Goal: Task Accomplishment & Management: Manage account settings

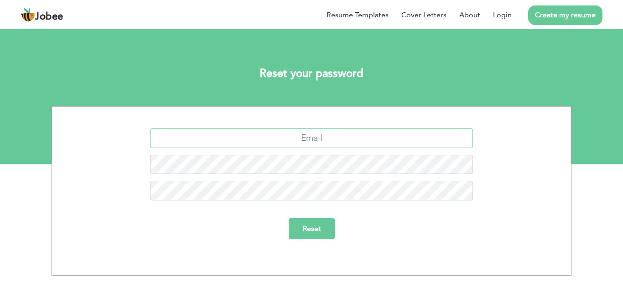
click at [309, 147] on input "text" at bounding box center [311, 139] width 323 height 20
type input "[EMAIL_ADDRESS][DOMAIN_NAME]"
click at [289, 218] on input "Reset" at bounding box center [312, 228] width 46 height 21
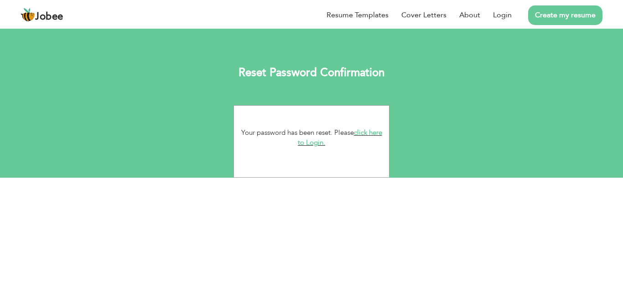
click at [320, 141] on link "click here to Login." at bounding box center [340, 138] width 84 height 20
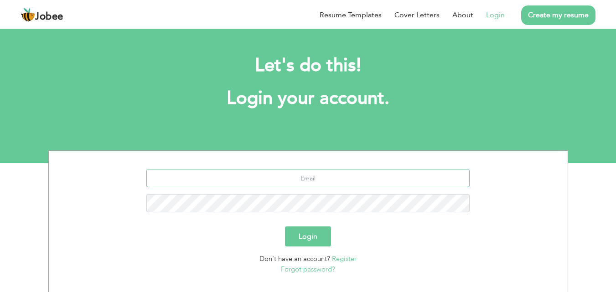
click at [318, 182] on input "text" at bounding box center [307, 178] width 323 height 18
type input "abdul.rehmansh@outlook.com"
click at [305, 235] on button "Login" at bounding box center [308, 237] width 46 height 20
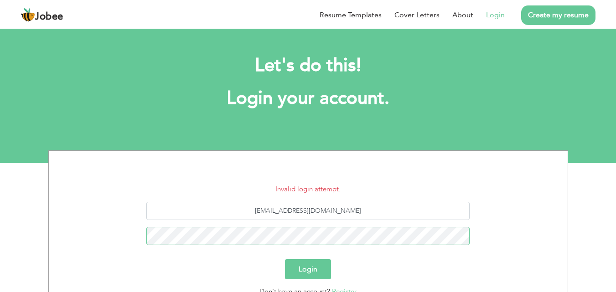
click at [285, 259] on button "Login" at bounding box center [308, 269] width 46 height 20
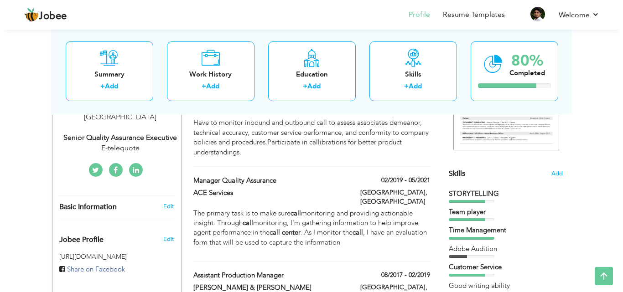
scroll to position [182, 0]
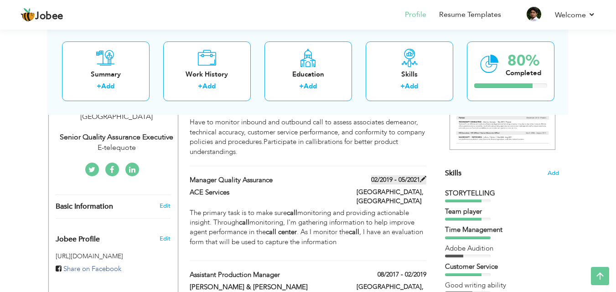
click at [421, 176] on span at bounding box center [423, 179] width 6 height 6
type input "Manager Quality Assurance"
type input "ACE Services"
type input "02/2019"
type input "05/2021"
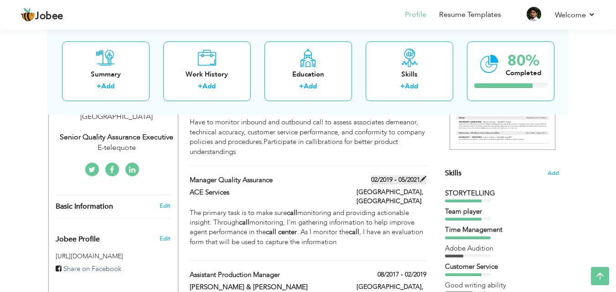
type input "[GEOGRAPHIC_DATA]"
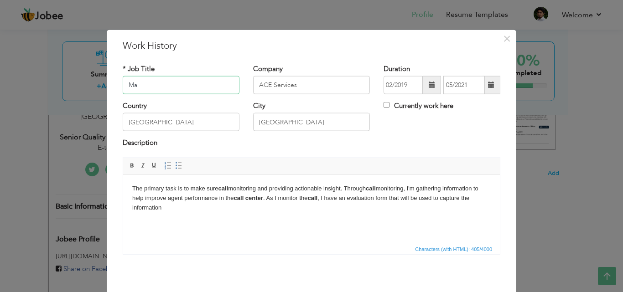
type input "M"
type input "Floor Manager"
click at [246, 221] on html "The primary task is to make sure call monitoring and providing actionable insig…" at bounding box center [311, 198] width 377 height 47
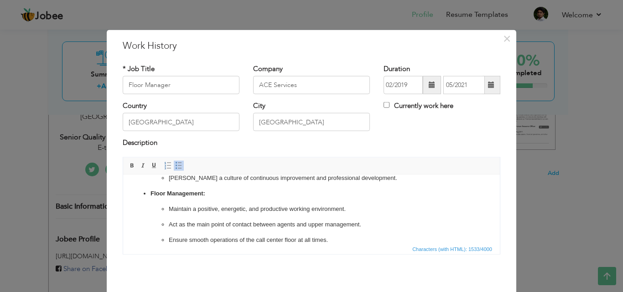
click at [255, 213] on p "Maintain a positive, energetic, and productive working environment." at bounding box center [311, 209] width 285 height 10
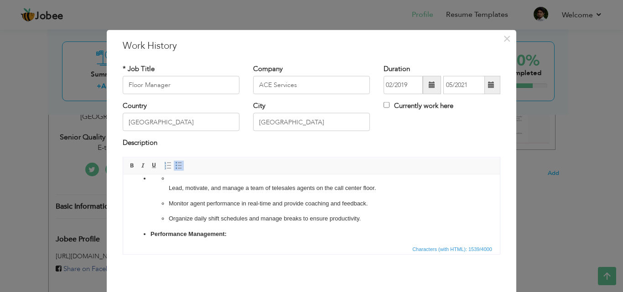
click at [278, 219] on p "Organize daily shift schedules and manage breaks to ensure productivity." at bounding box center [311, 219] width 285 height 10
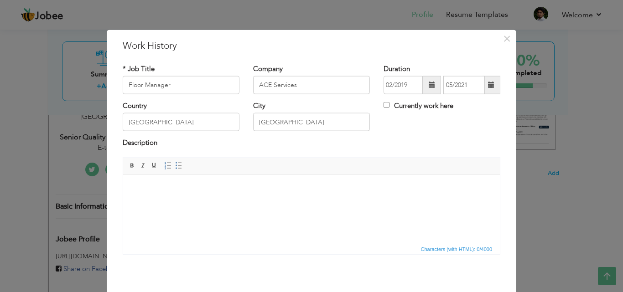
scroll to position [226, 0]
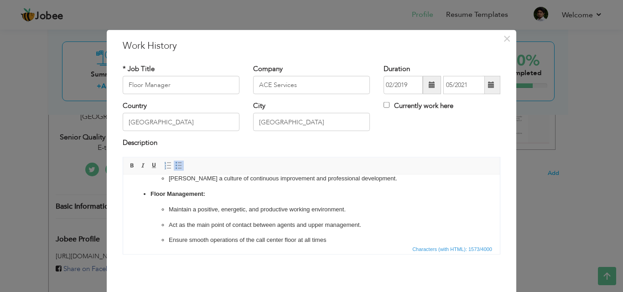
click at [295, 194] on p "Floor Management:" at bounding box center [311, 194] width 322 height 10
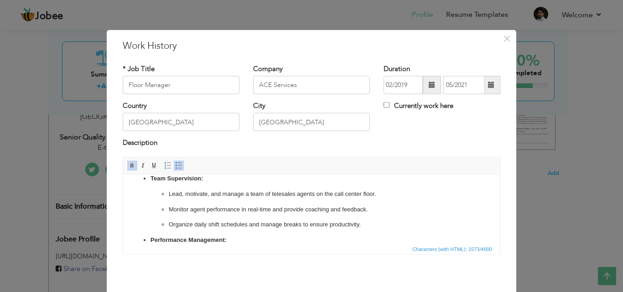
scroll to position [36, 0]
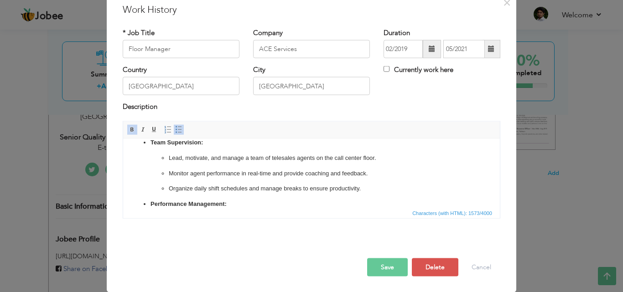
click at [379, 268] on button "Save" at bounding box center [387, 267] width 41 height 18
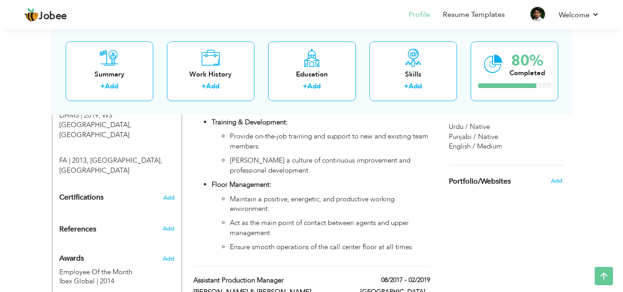
scroll to position [539, 0]
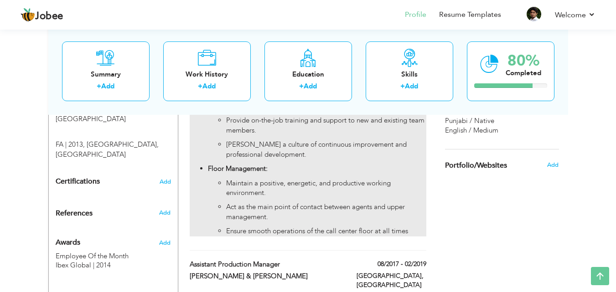
click at [417, 144] on ul "Team Supervision: Lead, motivate, and manage a team of telesales agents on the …" at bounding box center [308, 44] width 236 height 385
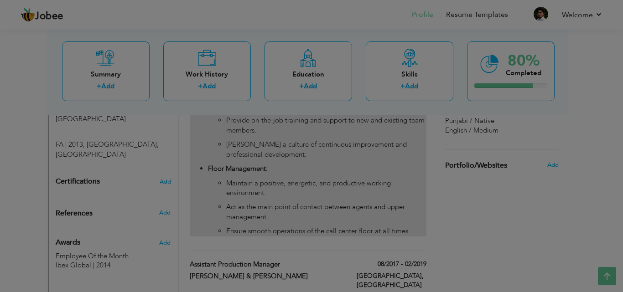
scroll to position [0, 0]
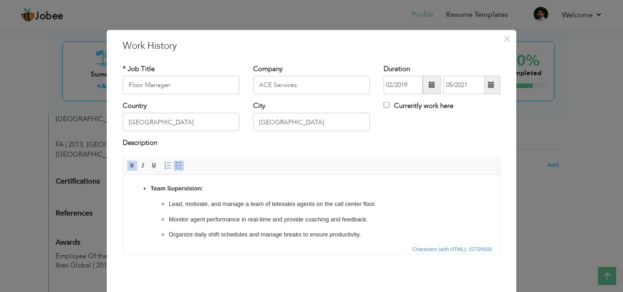
click at [313, 234] on p "Organize daily shift schedules and manage breaks to ensure productivity." at bounding box center [311, 235] width 285 height 10
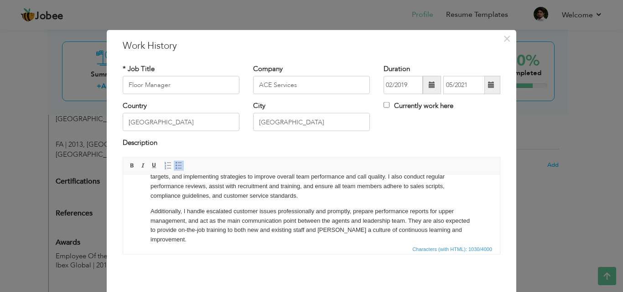
scroll to position [36, 0]
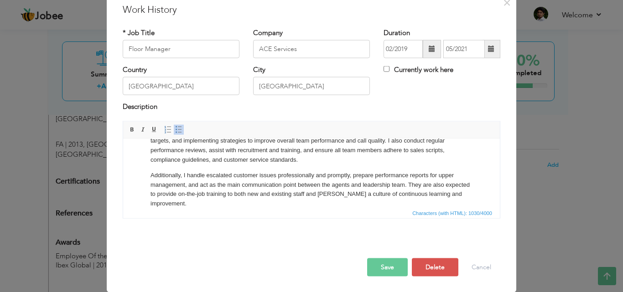
click at [386, 270] on button "Save" at bounding box center [387, 267] width 41 height 18
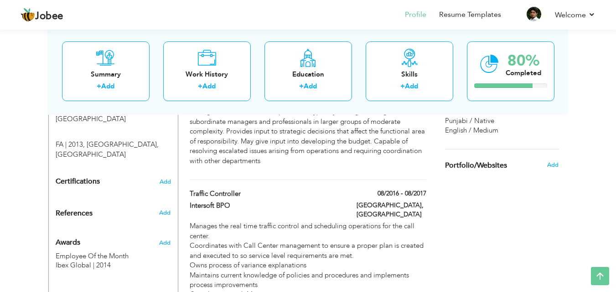
scroll to position [541, 0]
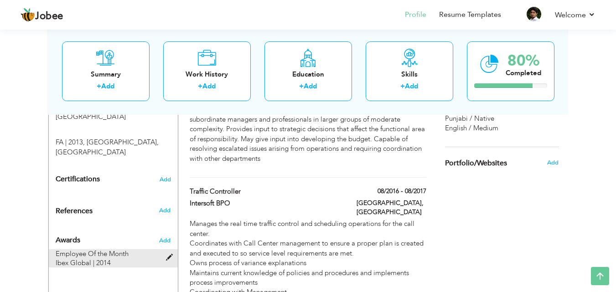
click at [168, 254] on span at bounding box center [171, 257] width 11 height 7
type input "Employee Of the Month"
type input "Ibex Global"
type input "2014"
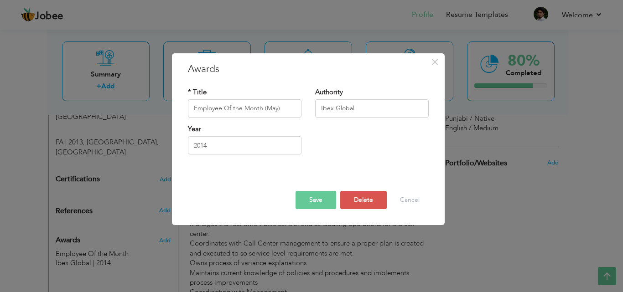
click at [321, 199] on button "Save" at bounding box center [315, 200] width 41 height 18
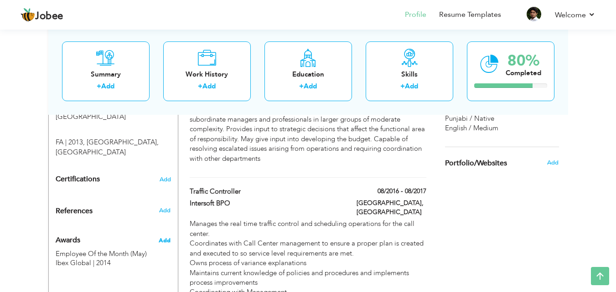
click at [163, 237] on span "Add" at bounding box center [165, 241] width 12 height 8
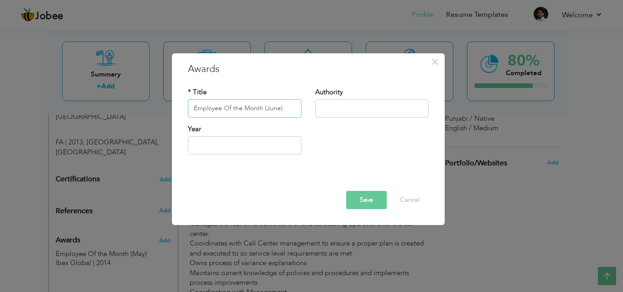
type input "Employee Of the Month (June)"
click at [342, 108] on input "text" at bounding box center [372, 108] width 114 height 18
type input "Ibex Global"
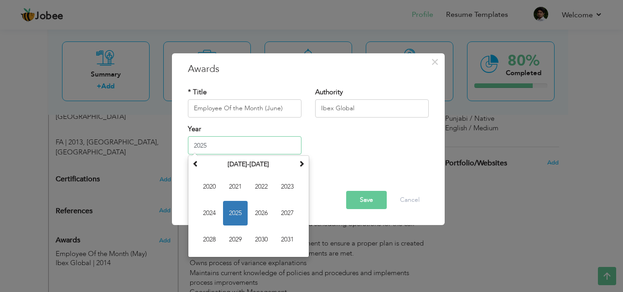
click at [267, 143] on input "2025" at bounding box center [245, 145] width 114 height 18
type input "2014"
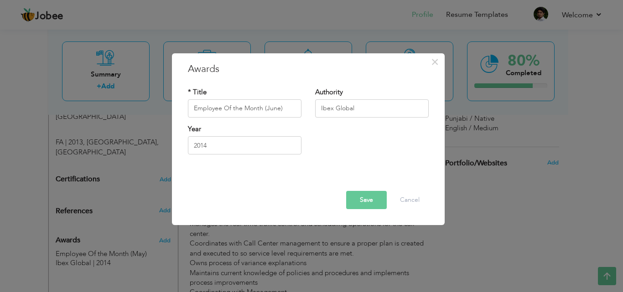
click at [339, 146] on div "Year 2014" at bounding box center [308, 142] width 254 height 37
click at [355, 196] on button "Save" at bounding box center [366, 200] width 41 height 18
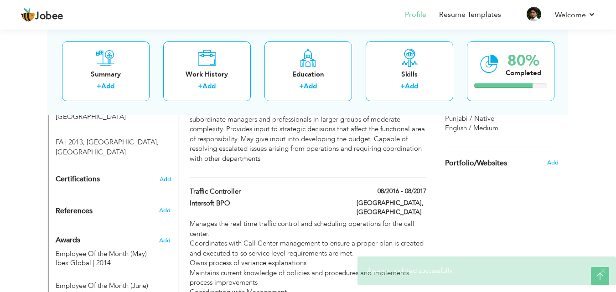
click at [28, 181] on div "View Resume Export PDF Profile Summary Public Link Experience Education Awards …" at bounding box center [308, 168] width 616 height 1365
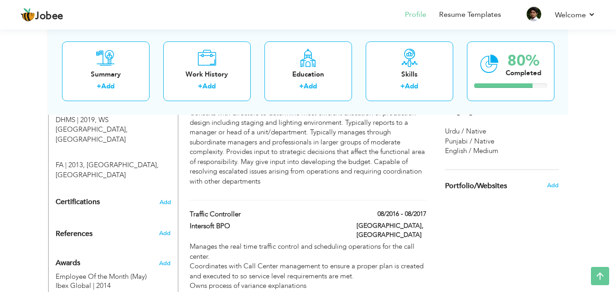
scroll to position [505, 0]
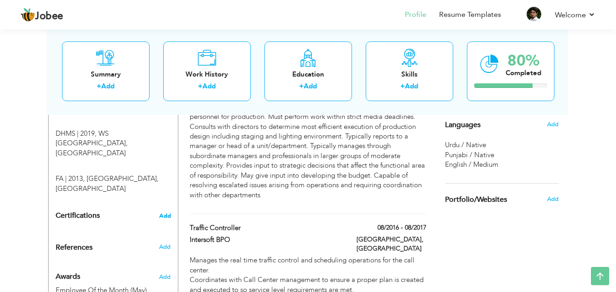
click at [162, 213] on span "Add" at bounding box center [165, 216] width 12 height 6
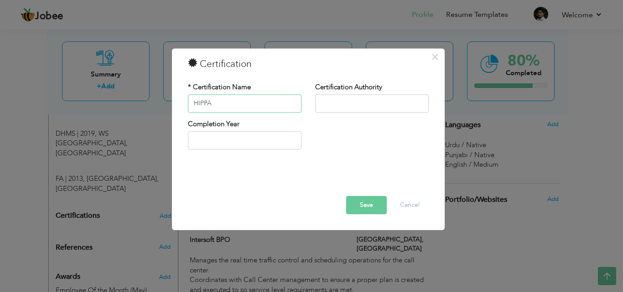
type input "HIPPA"
click at [322, 105] on input "text" at bounding box center [372, 103] width 114 height 18
type input "CMS"
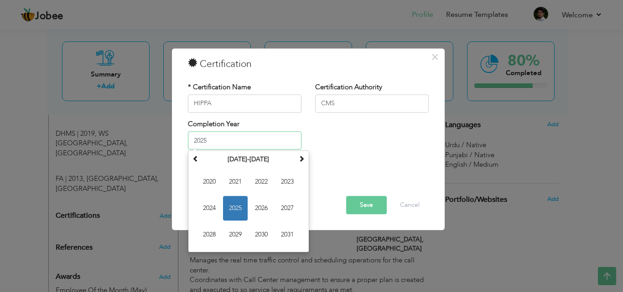
click at [262, 144] on input "2025" at bounding box center [245, 141] width 114 height 18
click at [212, 203] on span "2024" at bounding box center [209, 209] width 25 height 25
type input "2024"
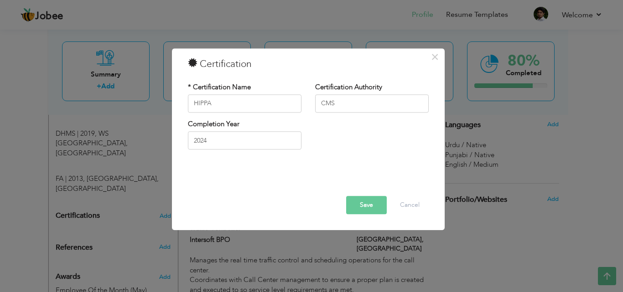
click at [365, 203] on button "Save" at bounding box center [366, 205] width 41 height 18
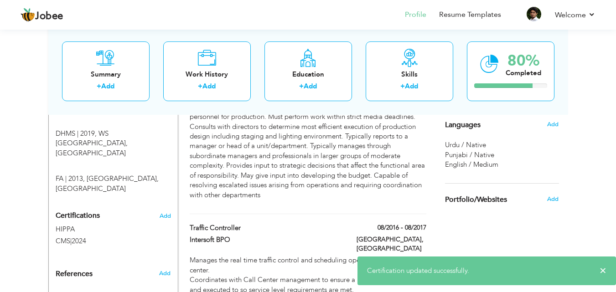
click at [7, 207] on div "View Resume Export PDF Profile Summary Public Link Experience Education Awards …" at bounding box center [308, 205] width 616 height 1365
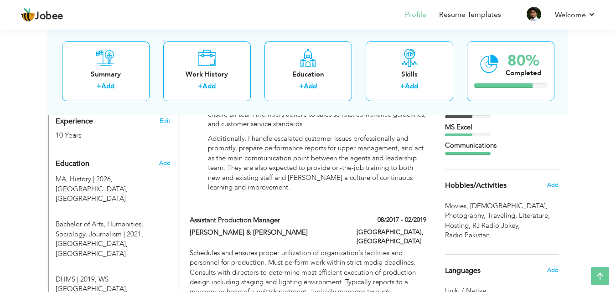
scroll to position [377, 0]
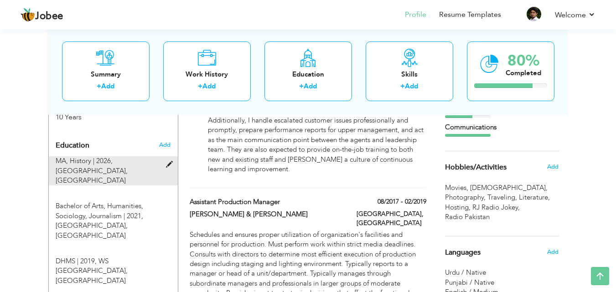
click at [168, 161] on span at bounding box center [171, 164] width 11 height 7
type input "MA"
type input "History"
type input "2026"
type input "University of the Punjab"
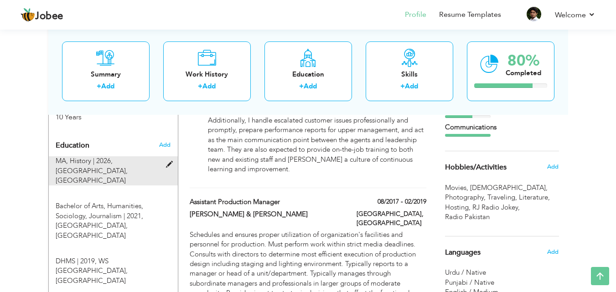
radio input "true"
type input "[GEOGRAPHIC_DATA]"
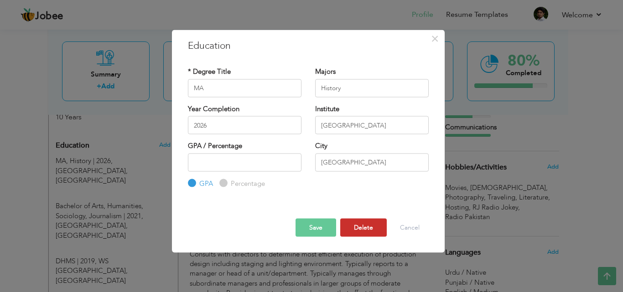
click at [352, 227] on button "Delete" at bounding box center [363, 228] width 47 height 18
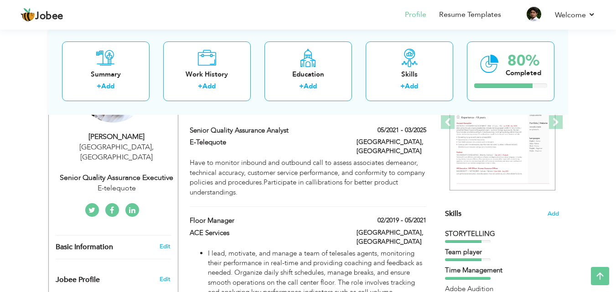
scroll to position [140, 0]
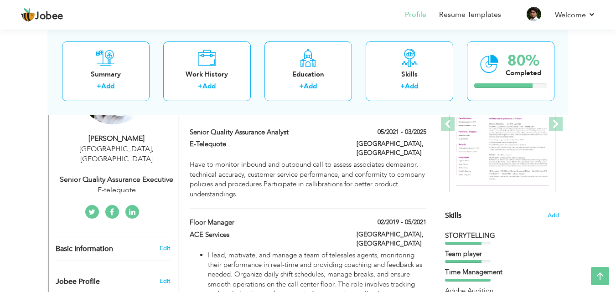
click at [136, 205] on link at bounding box center [132, 212] width 14 height 14
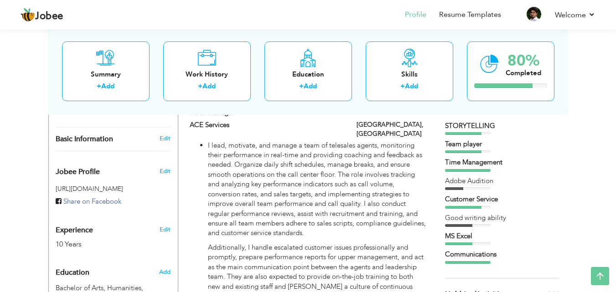
scroll to position [237, 0]
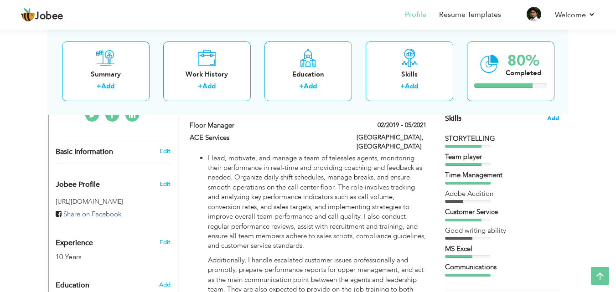
click at [553, 120] on span "Add" at bounding box center [553, 118] width 12 height 9
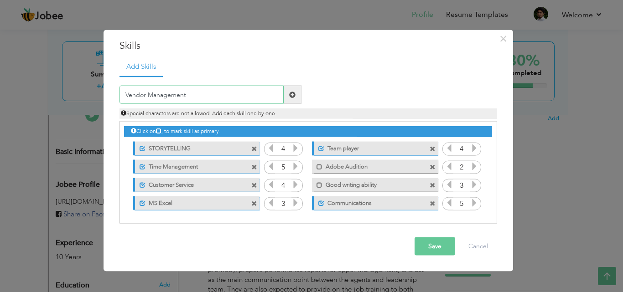
type input "Vendor Management"
click at [288, 95] on span at bounding box center [293, 95] width 18 height 18
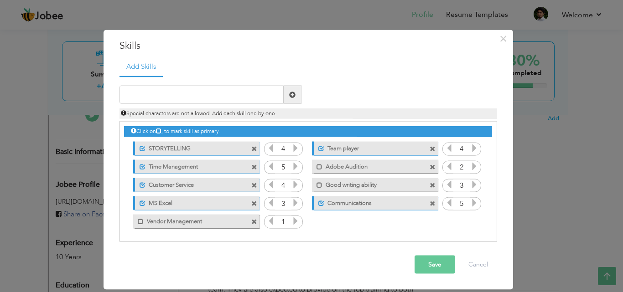
click at [294, 223] on icon at bounding box center [295, 221] width 8 height 8
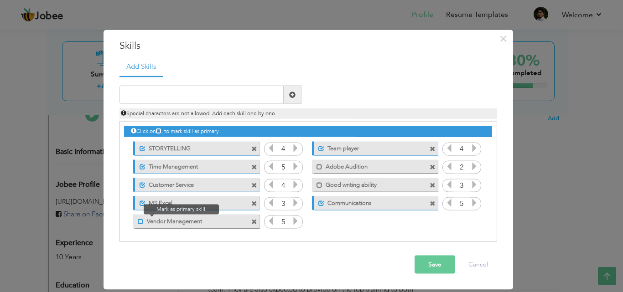
click at [139, 223] on span at bounding box center [141, 221] width 6 height 6
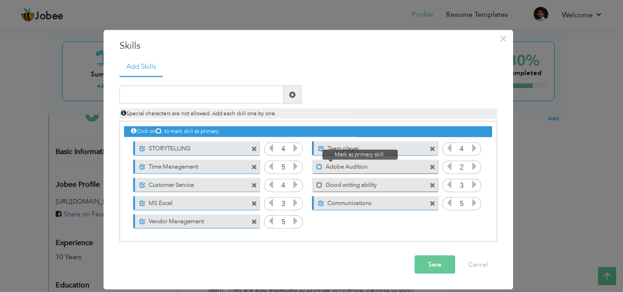
click at [320, 165] on span at bounding box center [319, 167] width 6 height 6
click at [448, 166] on icon at bounding box center [449, 166] width 8 height 8
click at [321, 167] on span at bounding box center [321, 167] width 6 height 6
click at [253, 148] on span at bounding box center [254, 149] width 6 height 6
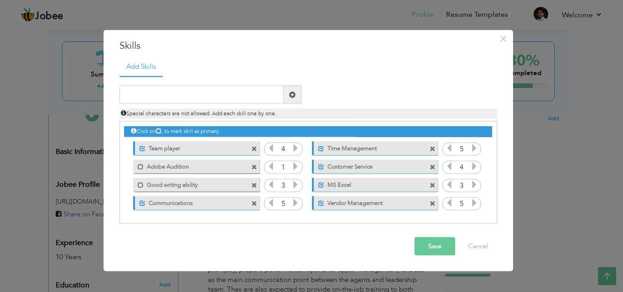
click at [419, 243] on button "Save" at bounding box center [434, 247] width 41 height 18
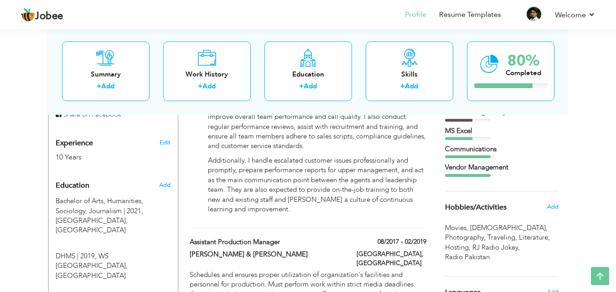
scroll to position [365, 0]
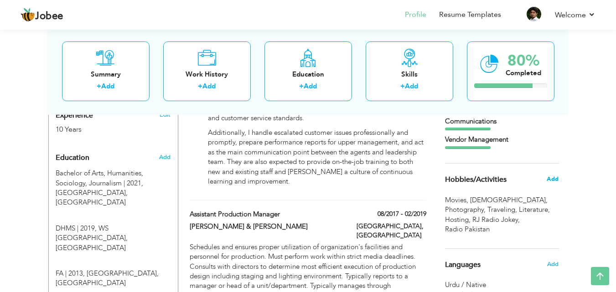
click at [553, 181] on span "Add" at bounding box center [553, 179] width 12 height 8
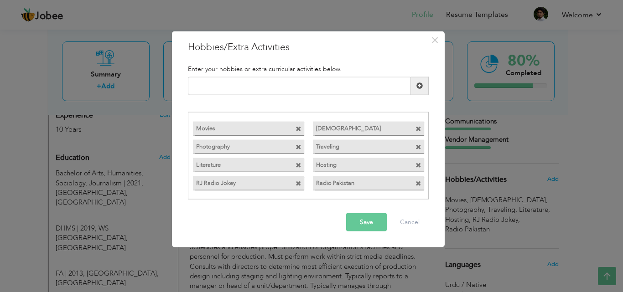
click at [419, 129] on span at bounding box center [418, 129] width 6 height 6
click at [298, 185] on span at bounding box center [298, 184] width 6 height 6
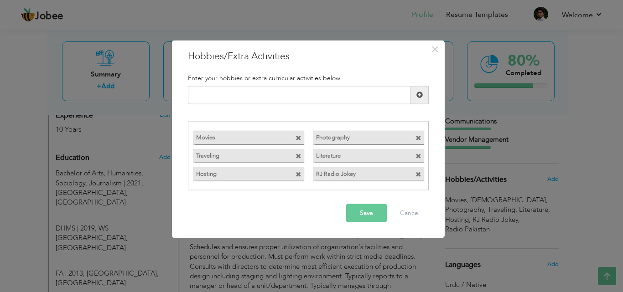
click at [363, 211] on button "Save" at bounding box center [366, 213] width 41 height 18
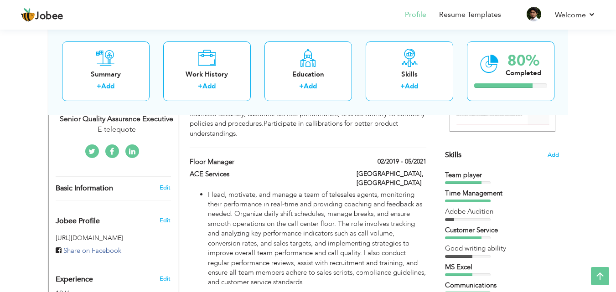
scroll to position [182, 0]
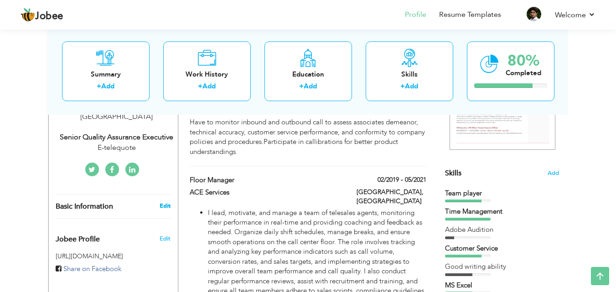
click at [163, 202] on link "Edit" at bounding box center [165, 206] width 11 height 8
type input "[PERSON_NAME]"
type input "Rehman"
type input "[PHONE_NUMBER]"
select select "number:166"
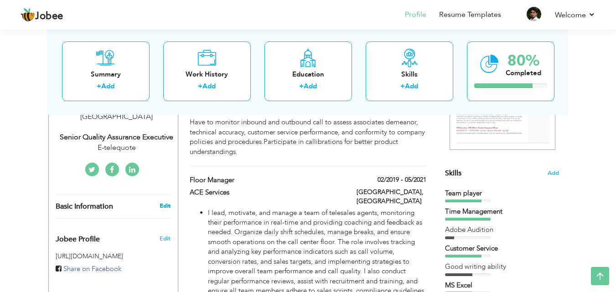
type input "[GEOGRAPHIC_DATA]"
select select "number:12"
type input "E-telequote"
type input "Senior Quality Assurance Executive"
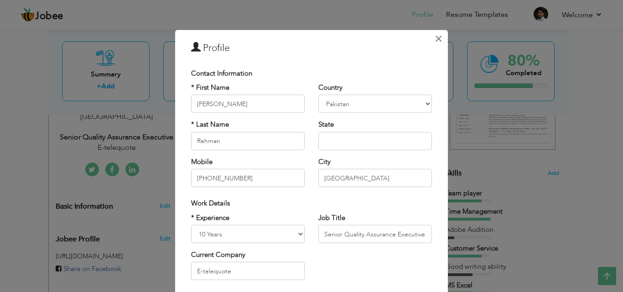
click at [436, 43] on span "×" at bounding box center [439, 38] width 8 height 16
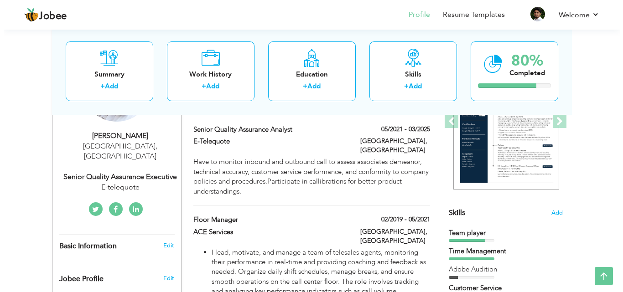
scroll to position [129, 0]
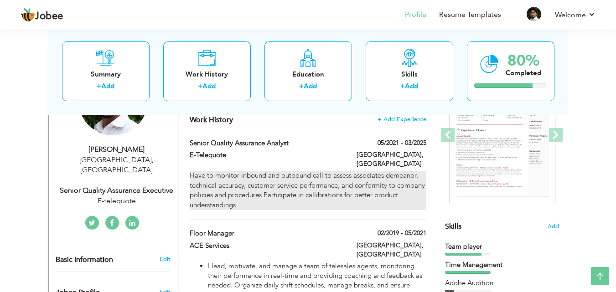
click at [343, 201] on div "Have to monitor inbound and outbound call to assess associates demeanor, techni…" at bounding box center [308, 190] width 236 height 39
type input "Senior Quality Assurance Analyst"
type input "E-Telequote"
type input "05/2021"
type input "03/2025"
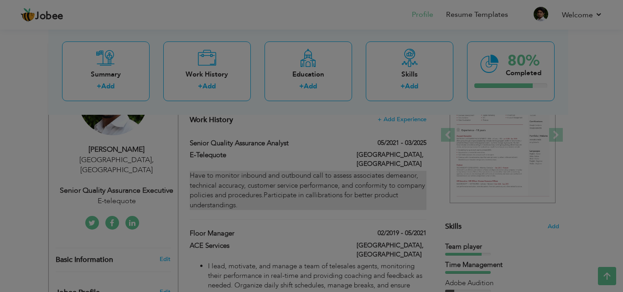
scroll to position [0, 0]
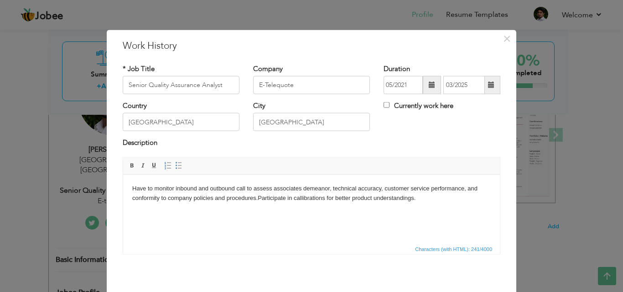
click at [327, 203] on html "Have to monitor inbound and outbound call to assess associates demeanor, techni…" at bounding box center [311, 193] width 377 height 37
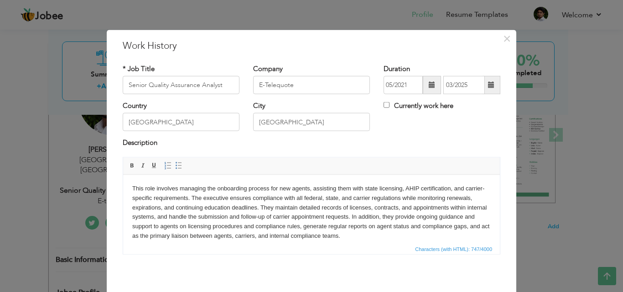
click at [301, 207] on body "This role involves managing the onboarding process for new agents, assisting th…" at bounding box center [311, 212] width 358 height 57
click at [279, 228] on body "This role involves managing the onboarding process for new agents, assisting th…" at bounding box center [311, 212] width 358 height 57
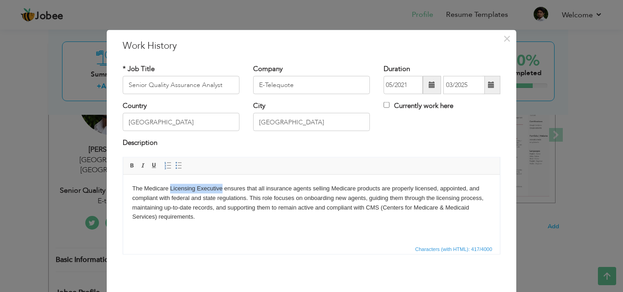
drag, startPoint x: 221, startPoint y: 187, endPoint x: 291, endPoint y: 348, distance: 175.6
click at [171, 175] on html "The Medicare Licensing Executive ensures that all insurance agents selling Medi…" at bounding box center [311, 203] width 377 height 56
copy body "Licensing Executive"
click at [209, 82] on input "Senior Quality Assurance Analyst" at bounding box center [181, 85] width 117 height 18
paste input "Licensing Executive"
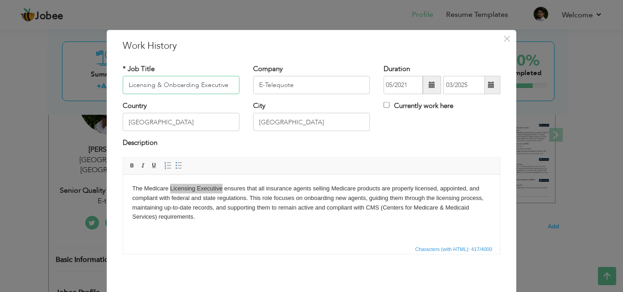
type input "Licensing & Onboarding Executive"
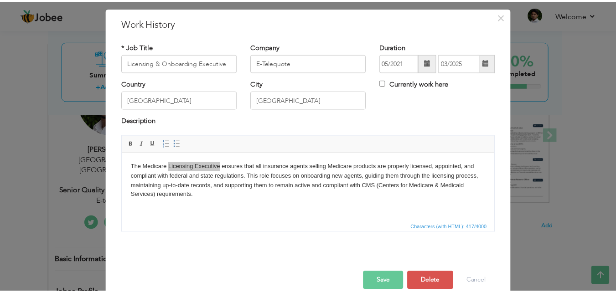
scroll to position [36, 0]
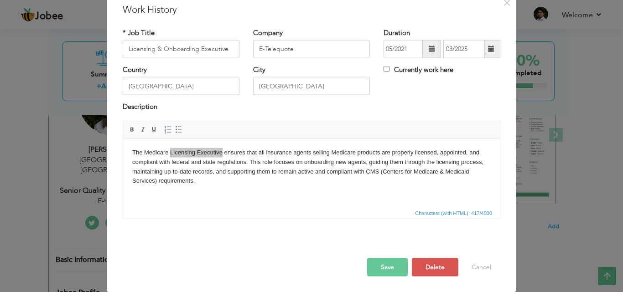
click at [368, 262] on button "Save" at bounding box center [387, 267] width 41 height 18
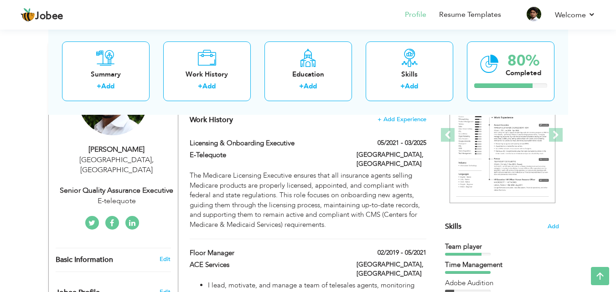
drag, startPoint x: 584, startPoint y: 155, endPoint x: 587, endPoint y: 140, distance: 14.8
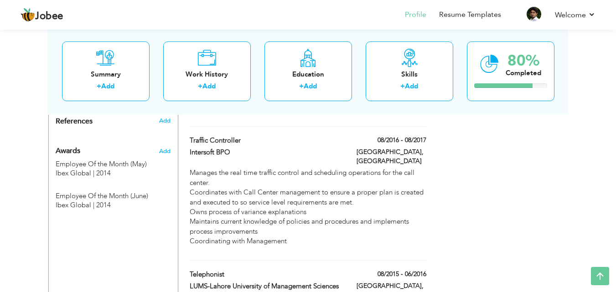
scroll to position [602, 0]
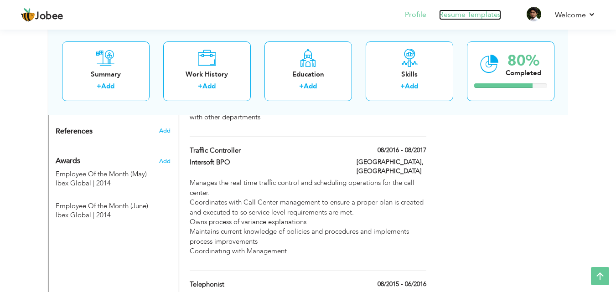
click at [461, 15] on link "Resume Templates" at bounding box center [470, 15] width 62 height 10
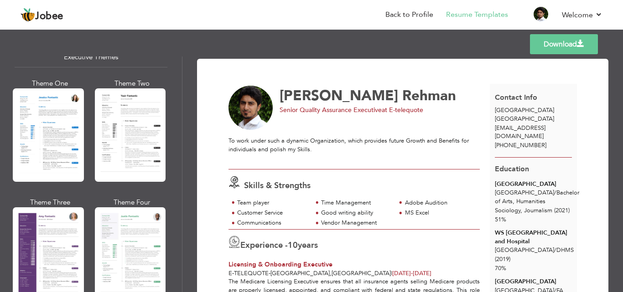
scroll to position [684, 0]
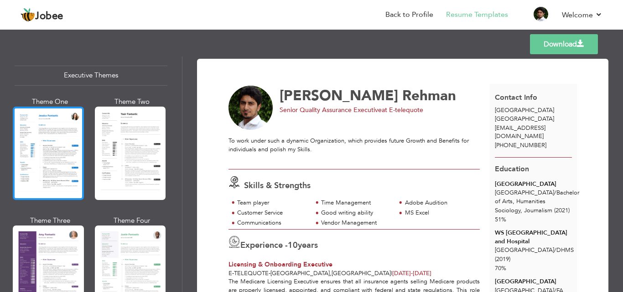
click at [63, 155] on div at bounding box center [48, 153] width 71 height 93
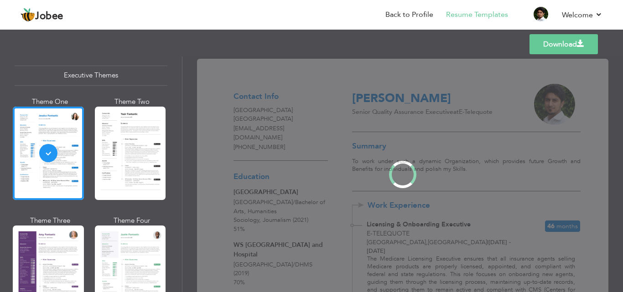
scroll to position [683, 0]
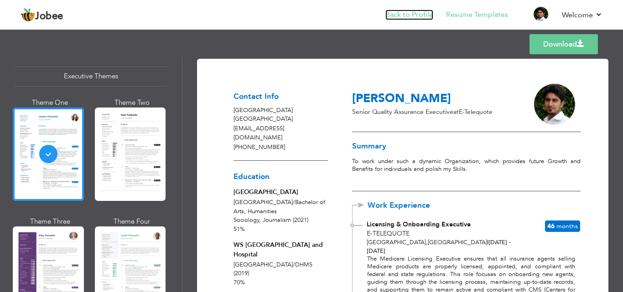
click at [409, 12] on link "Back to Profile" at bounding box center [409, 15] width 48 height 10
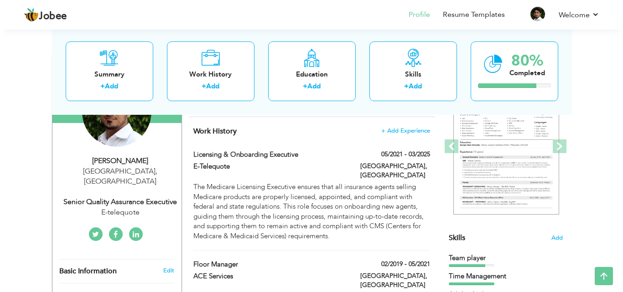
scroll to position [108, 0]
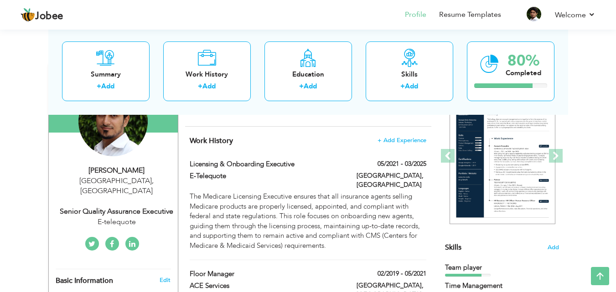
click at [158, 207] on div "Senior Quality Assurance Executive" at bounding box center [117, 212] width 122 height 10
type input "[PERSON_NAME]"
type input "Rehman"
type input "[PHONE_NUMBER]"
select select "number:166"
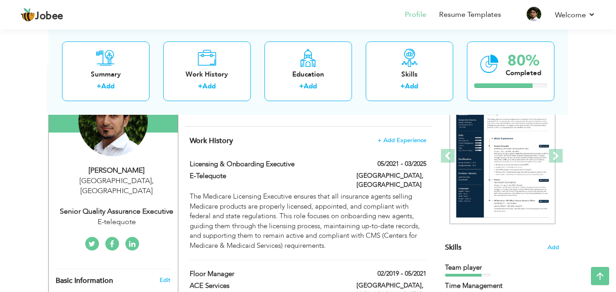
type input "[GEOGRAPHIC_DATA]"
select select "number:12"
type input "E-telequote"
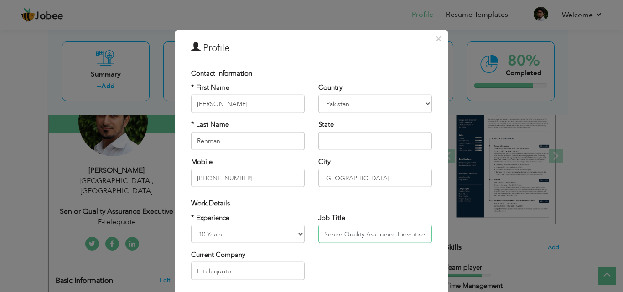
click at [332, 233] on input "Senior Quality Assurance Executive" at bounding box center [375, 234] width 114 height 18
click at [332, 234] on input "Senior Quality Assurance Executive" at bounding box center [375, 234] width 114 height 18
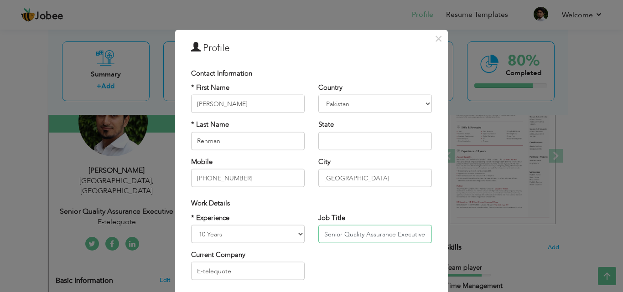
paste input "Licensing"
type input "Licensing & Onboarding Executive"
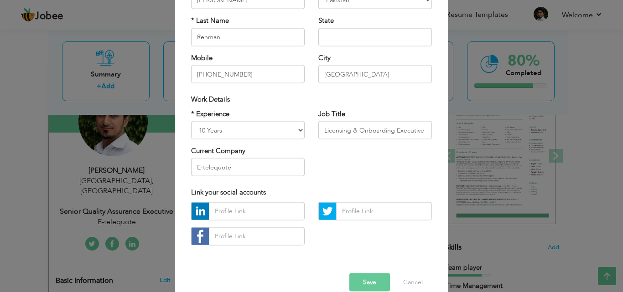
scroll to position [104, 0]
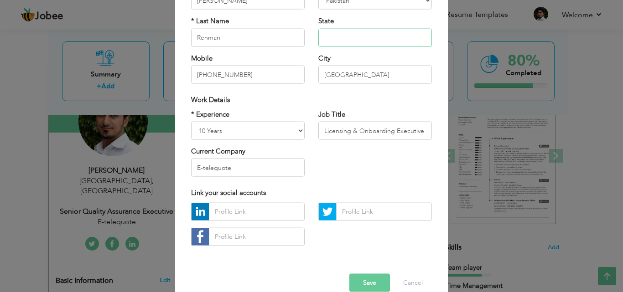
click at [387, 35] on input "text" at bounding box center [375, 37] width 114 height 18
type input "[GEOGRAPHIC_DATA]"
click at [245, 213] on input "text" at bounding box center [257, 211] width 96 height 18
paste input "[URL][DOMAIN_NAME]"
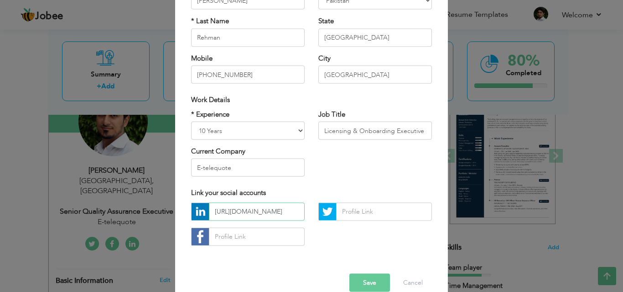
scroll to position [0, 84]
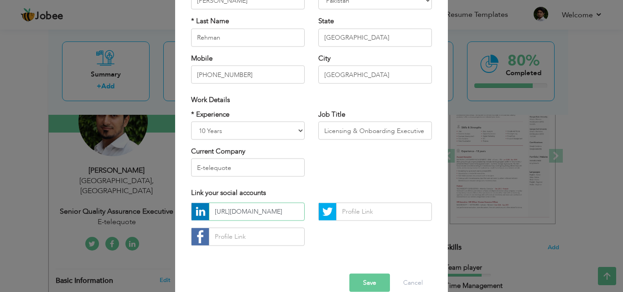
type input "[URL][DOMAIN_NAME]"
click at [372, 285] on button "Save" at bounding box center [369, 283] width 41 height 18
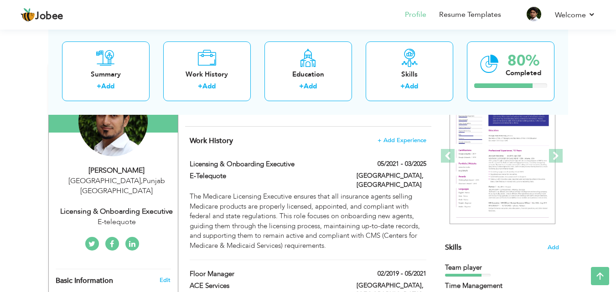
click at [155, 217] on div "E-telequote" at bounding box center [117, 222] width 122 height 10
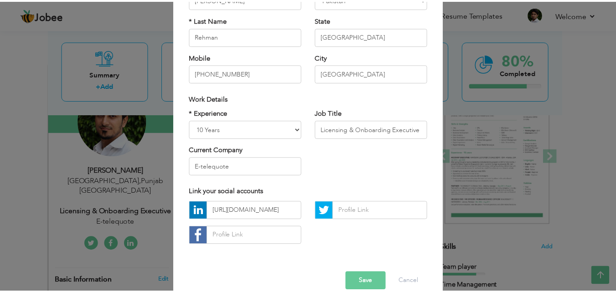
scroll to position [103, 0]
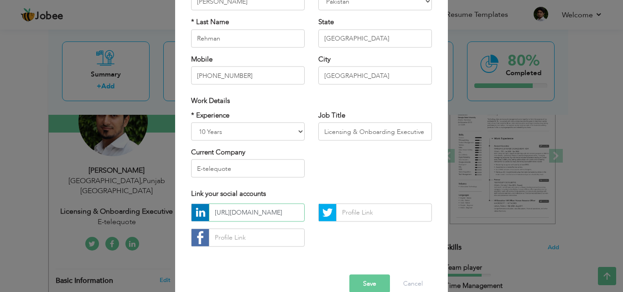
click at [268, 211] on input "[URL][DOMAIN_NAME]" at bounding box center [257, 212] width 96 height 18
click at [355, 278] on button "Save" at bounding box center [369, 284] width 41 height 18
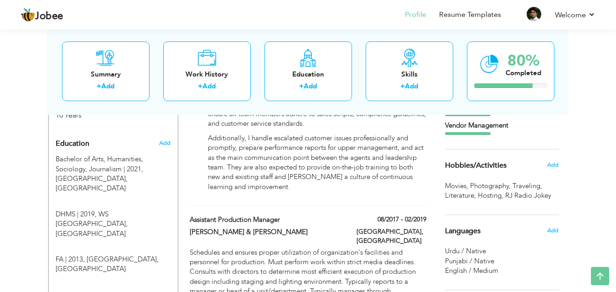
scroll to position [381, 0]
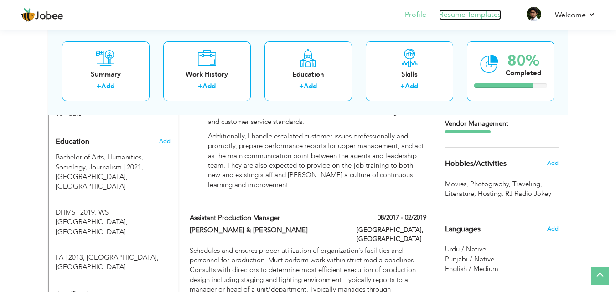
click at [461, 17] on link "Resume Templates" at bounding box center [470, 15] width 62 height 10
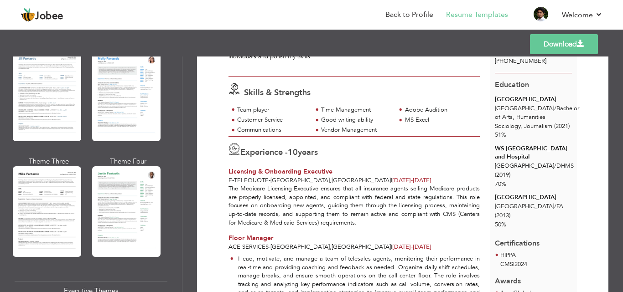
scroll to position [461, 0]
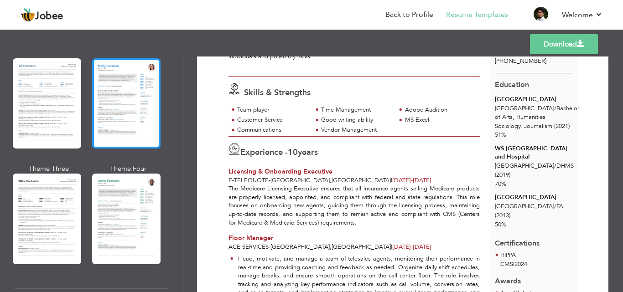
click at [142, 101] on div at bounding box center [126, 103] width 68 height 90
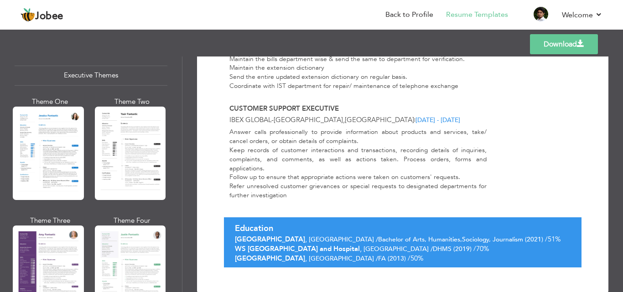
scroll to position [688, 0]
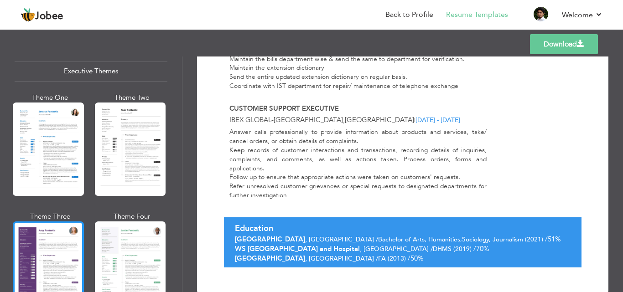
click at [50, 260] on div at bounding box center [48, 268] width 71 height 93
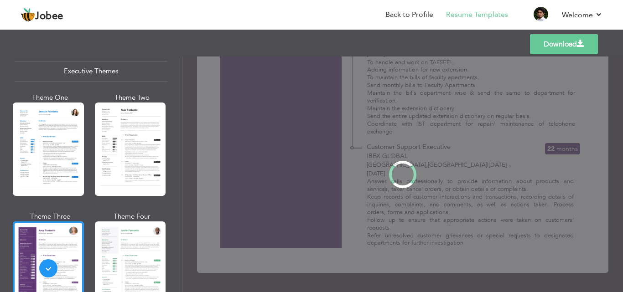
scroll to position [0, 0]
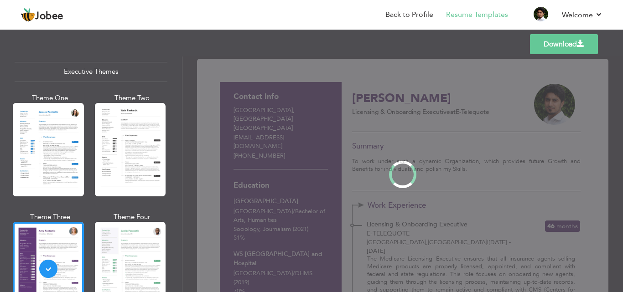
drag, startPoint x: 180, startPoint y: 157, endPoint x: 181, endPoint y: 163, distance: 5.9
click at [181, 162] on div "Professional Themes Theme One Theme Two Theme Three Theme Four" at bounding box center [311, 175] width 623 height 236
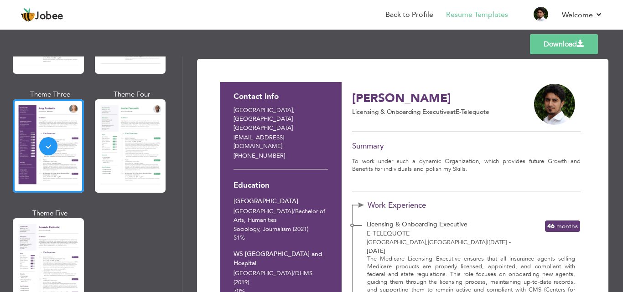
scroll to position [867, 0]
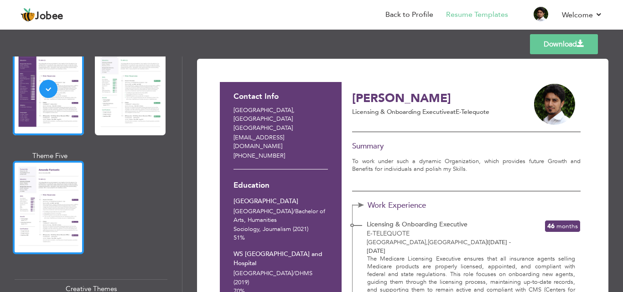
click at [32, 226] on div at bounding box center [48, 207] width 71 height 93
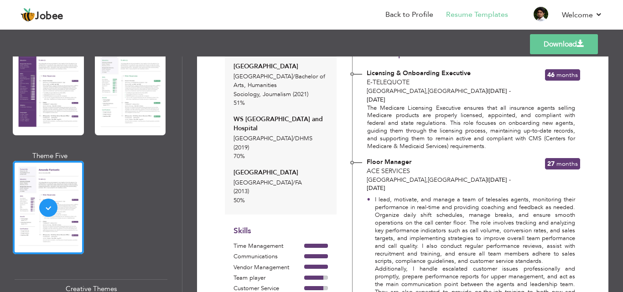
scroll to position [0, 0]
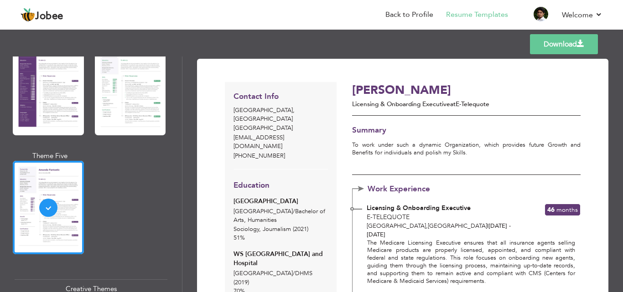
click at [560, 45] on link "Download" at bounding box center [564, 44] width 68 height 20
